Goal: Transaction & Acquisition: Book appointment/travel/reservation

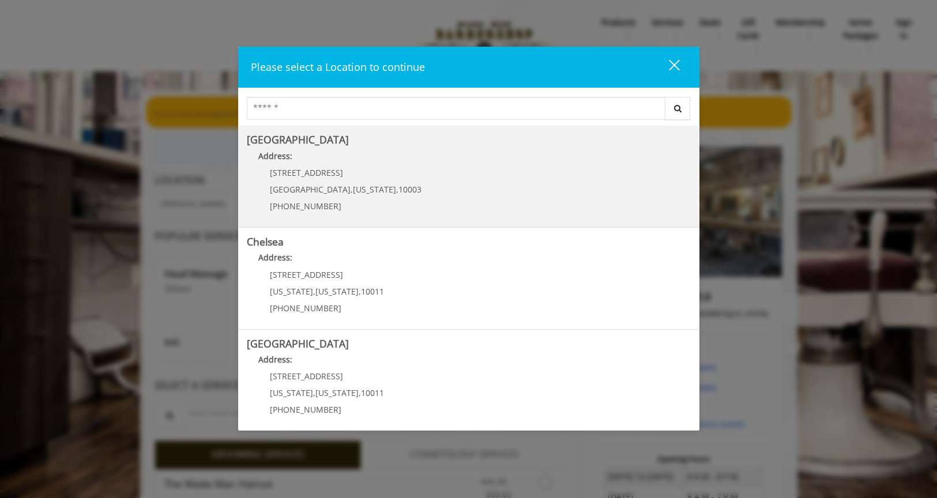
click at [396, 190] on span "," at bounding box center [397, 189] width 2 height 11
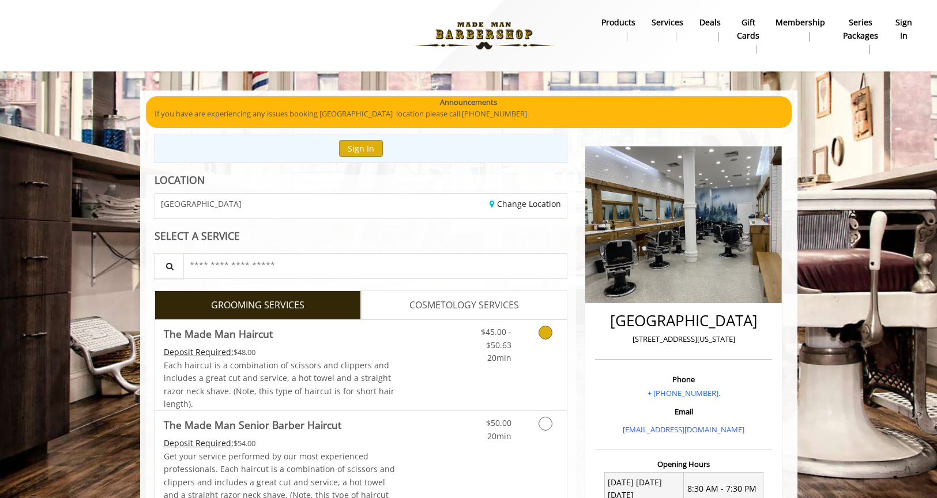
click at [535, 342] on link "Grooming services" at bounding box center [543, 342] width 29 height 44
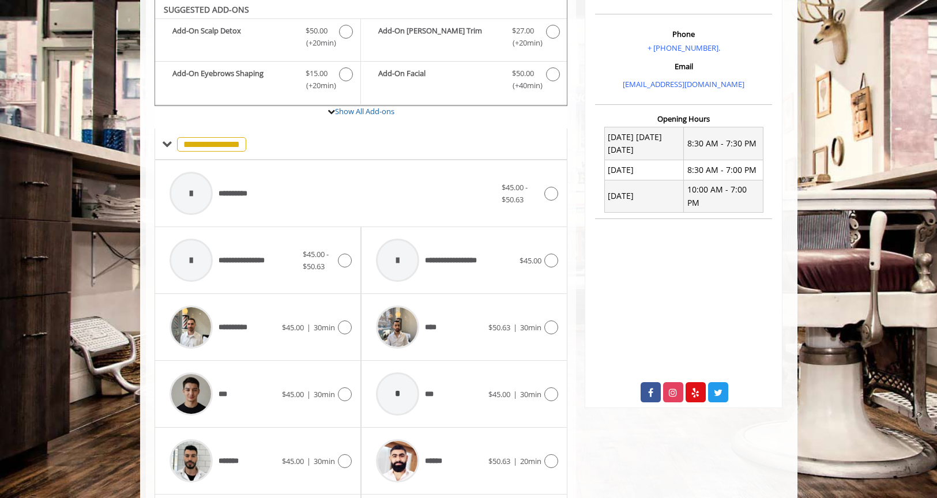
scroll to position [321, 0]
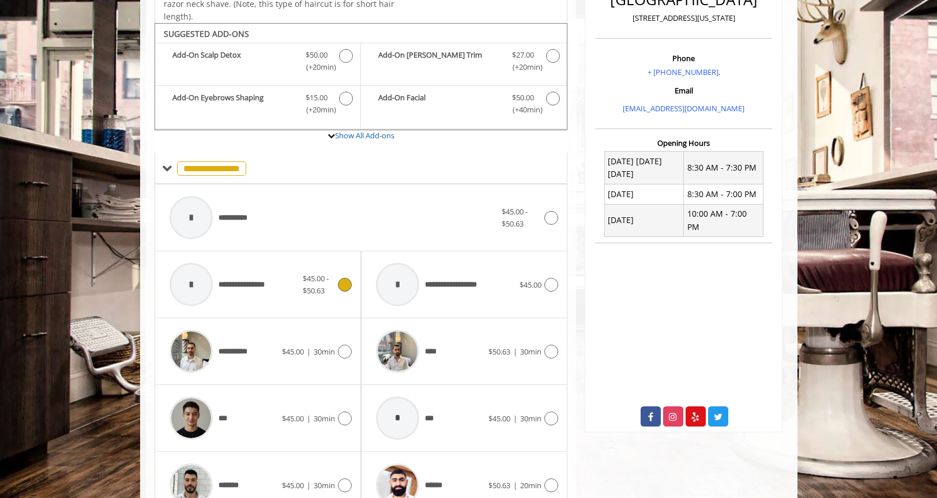
click at [305, 284] on span "$45.00 - $50.63" at bounding box center [316, 284] width 26 height 22
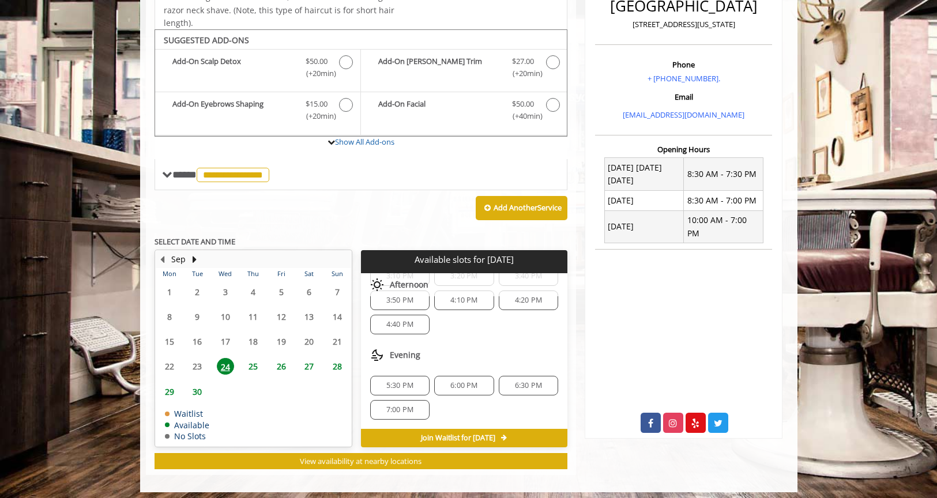
scroll to position [136, 0]
click at [403, 406] on span "7:00 PM" at bounding box center [399, 410] width 27 height 9
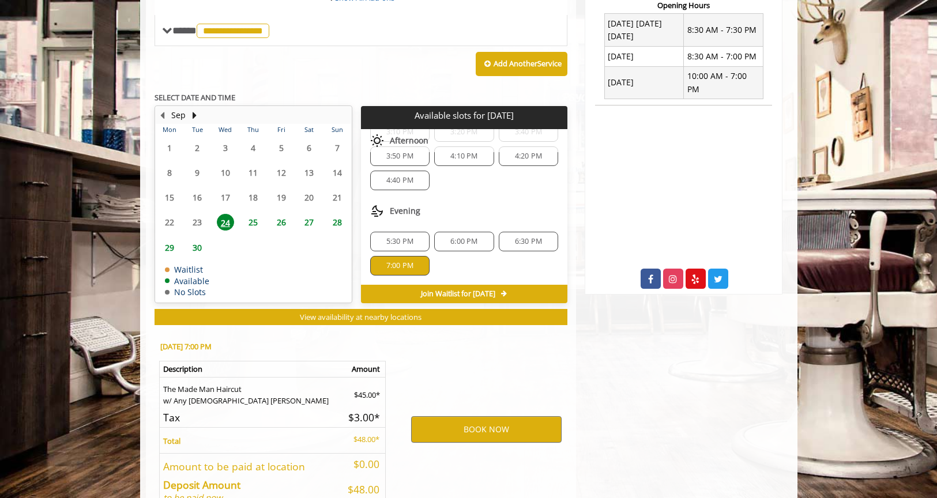
scroll to position [520, 0]
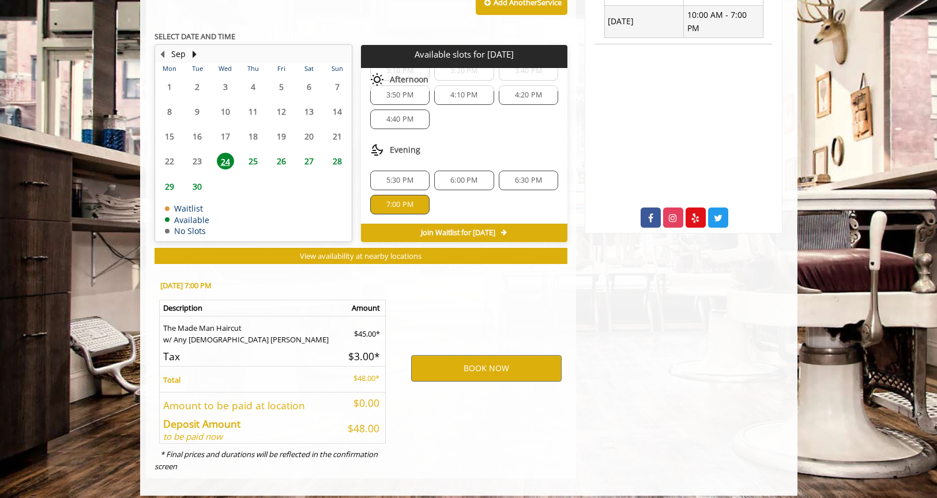
click at [401, 412] on div "BOOK NOW" at bounding box center [486, 368] width 179 height 197
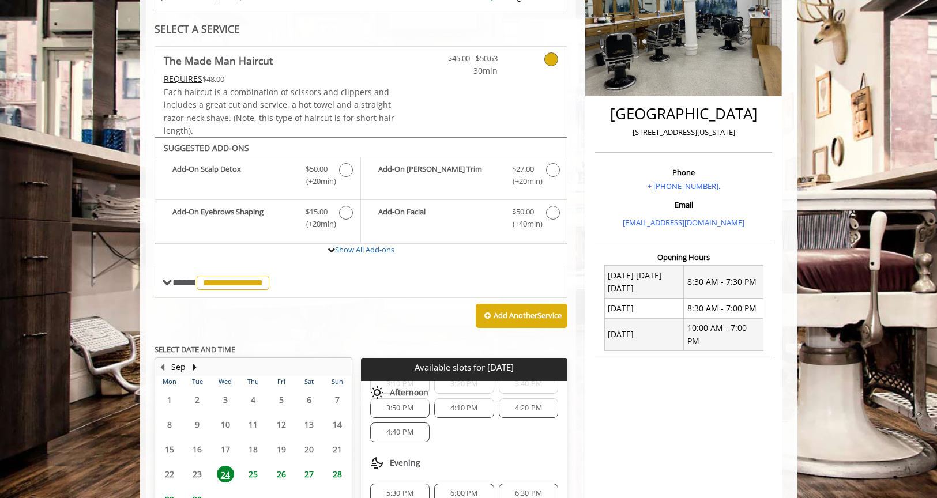
scroll to position [125, 0]
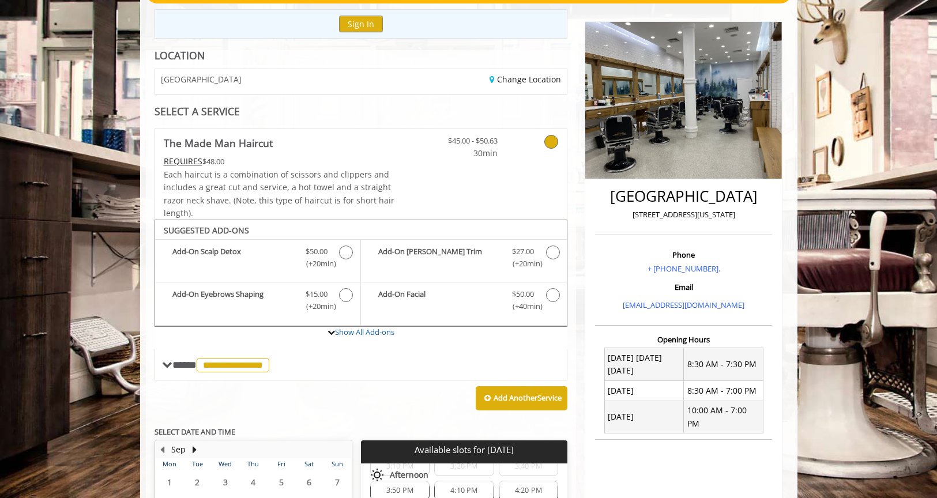
click at [669, 214] on p "[STREET_ADDRESS][US_STATE]" at bounding box center [683, 215] width 171 height 12
copy div "[STREET_ADDRESS][US_STATE]"
